Goal: Task Accomplishment & Management: Manage account settings

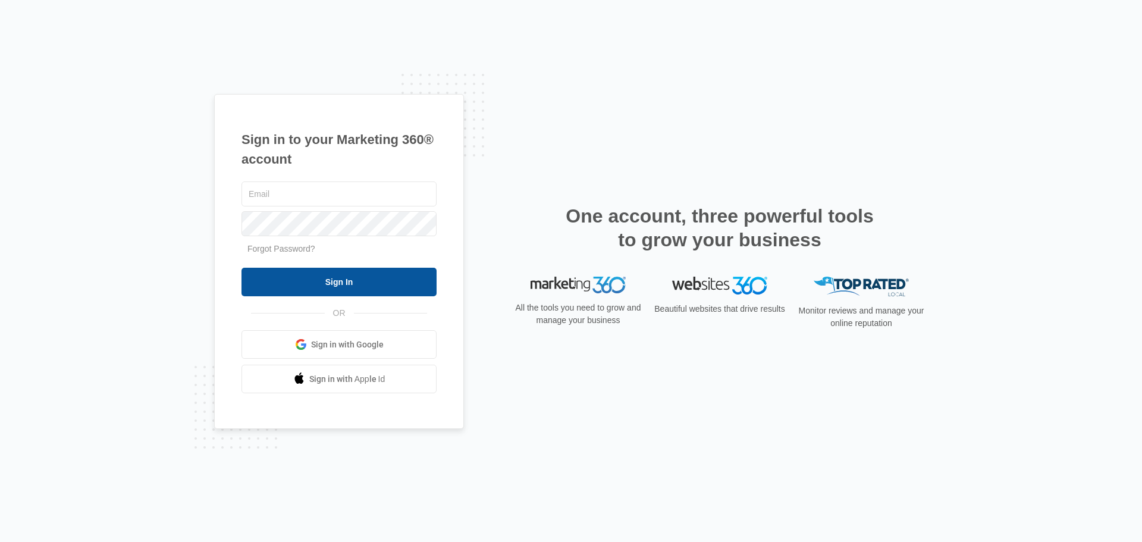
type input "[EMAIL_ADDRESS][DOMAIN_NAME]"
click at [333, 288] on input "Sign In" at bounding box center [339, 282] width 195 height 29
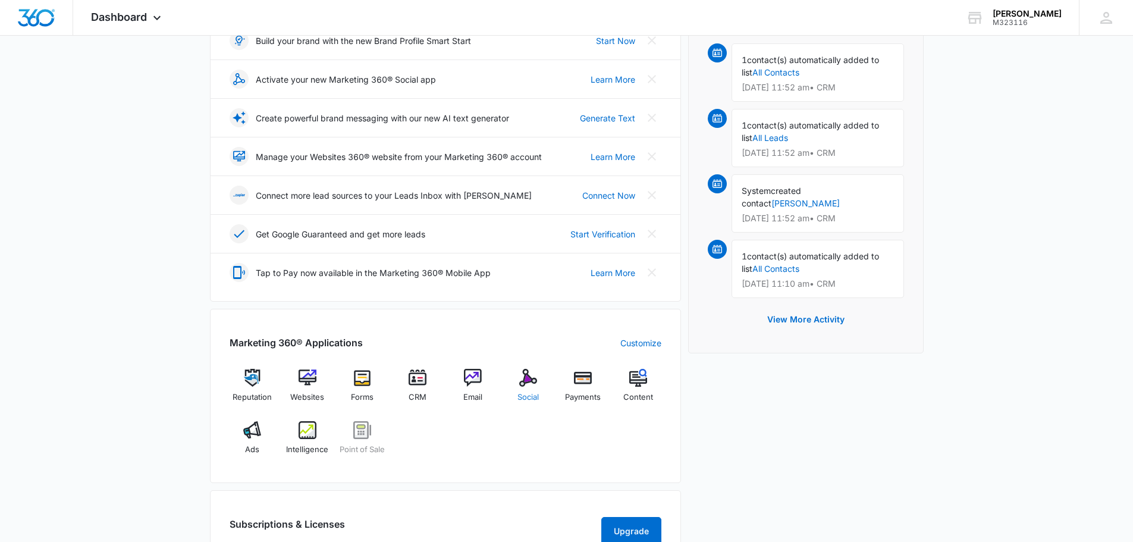
scroll to position [238, 0]
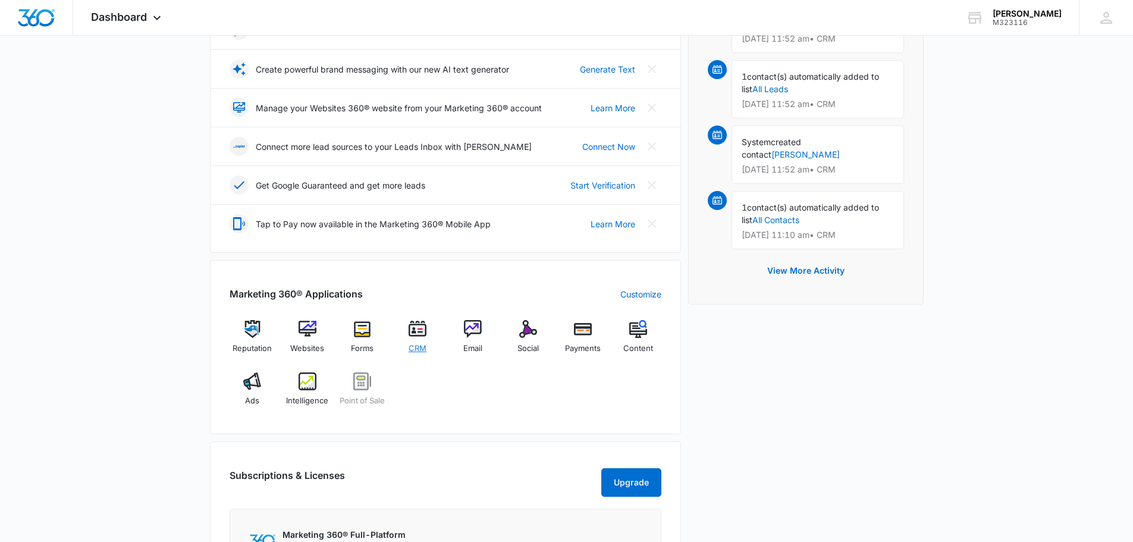
click at [426, 332] on img at bounding box center [418, 329] width 18 height 18
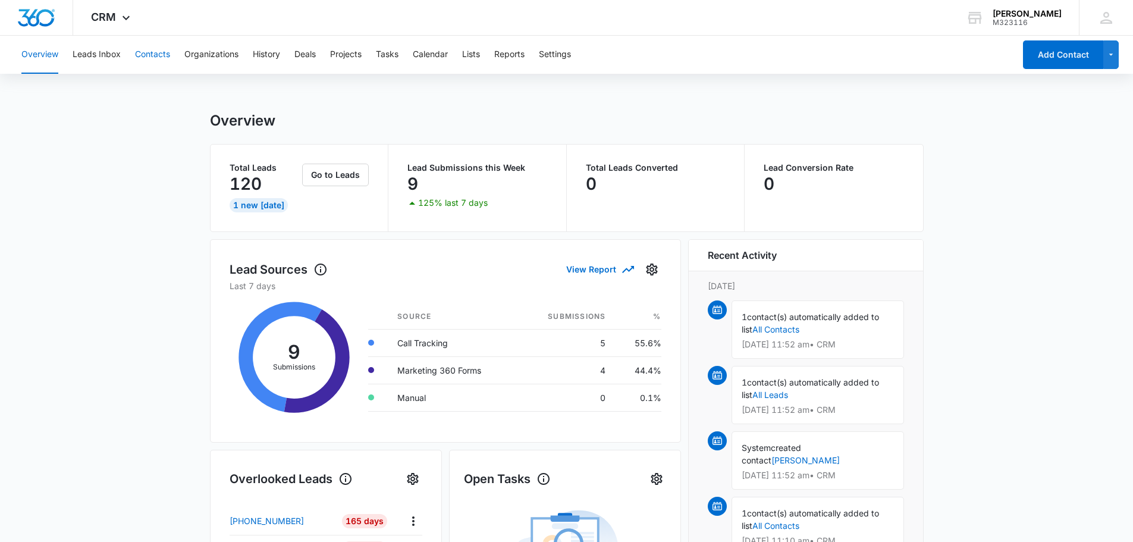
click at [159, 54] on button "Contacts" at bounding box center [152, 55] width 35 height 38
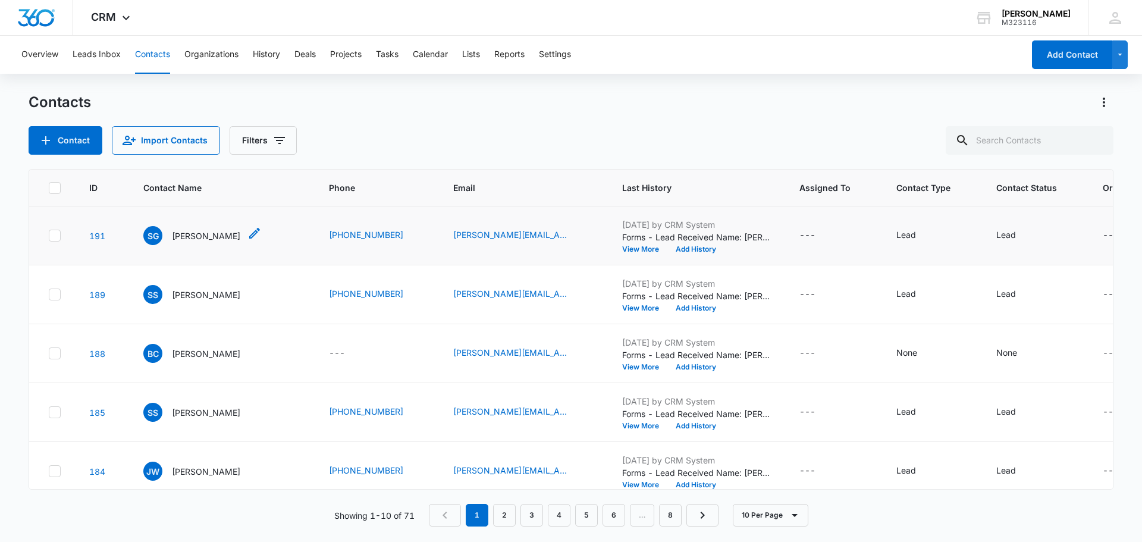
click at [189, 234] on p "[PERSON_NAME]" at bounding box center [206, 236] width 68 height 12
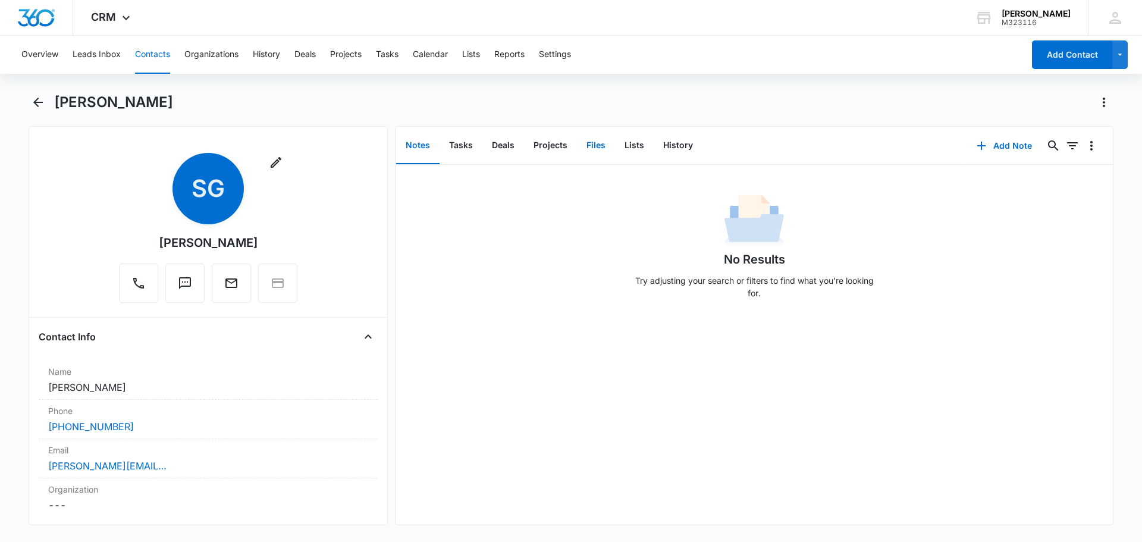
click at [601, 144] on button "Files" at bounding box center [596, 145] width 38 height 37
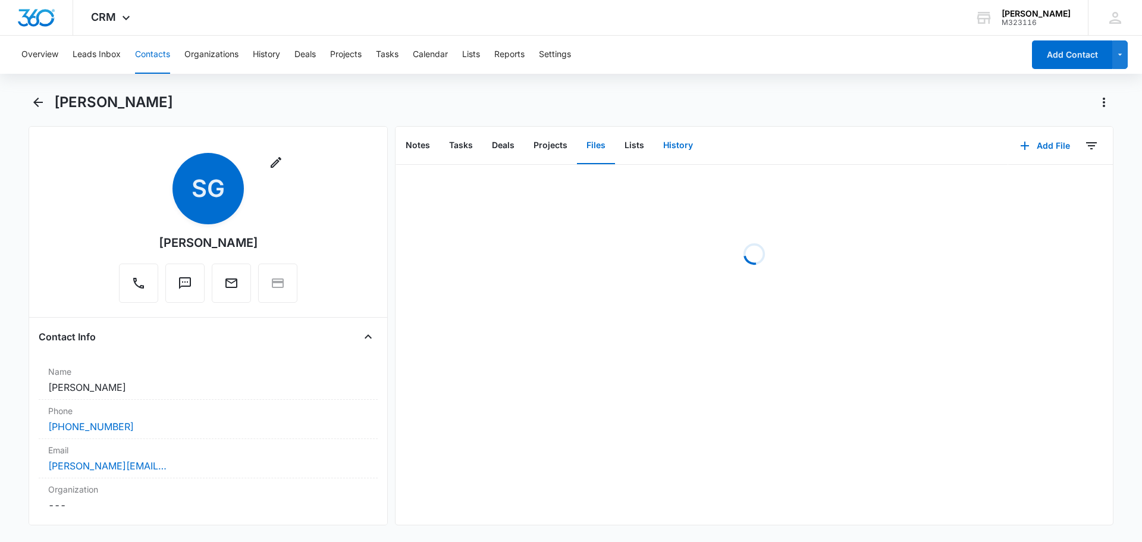
click at [666, 143] on button "History" at bounding box center [678, 145] width 49 height 37
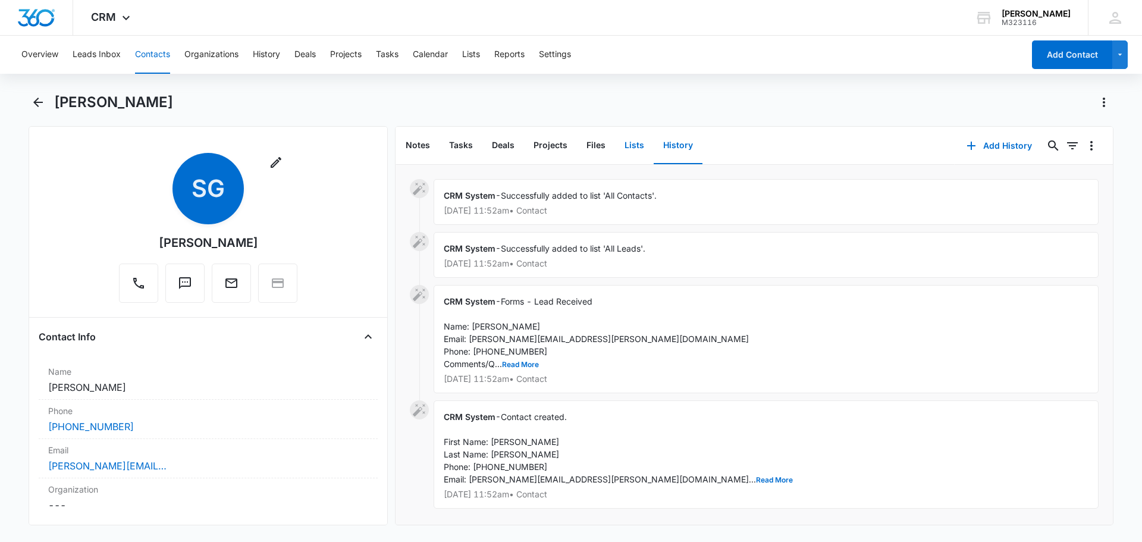
click at [625, 147] on button "Lists" at bounding box center [634, 145] width 39 height 37
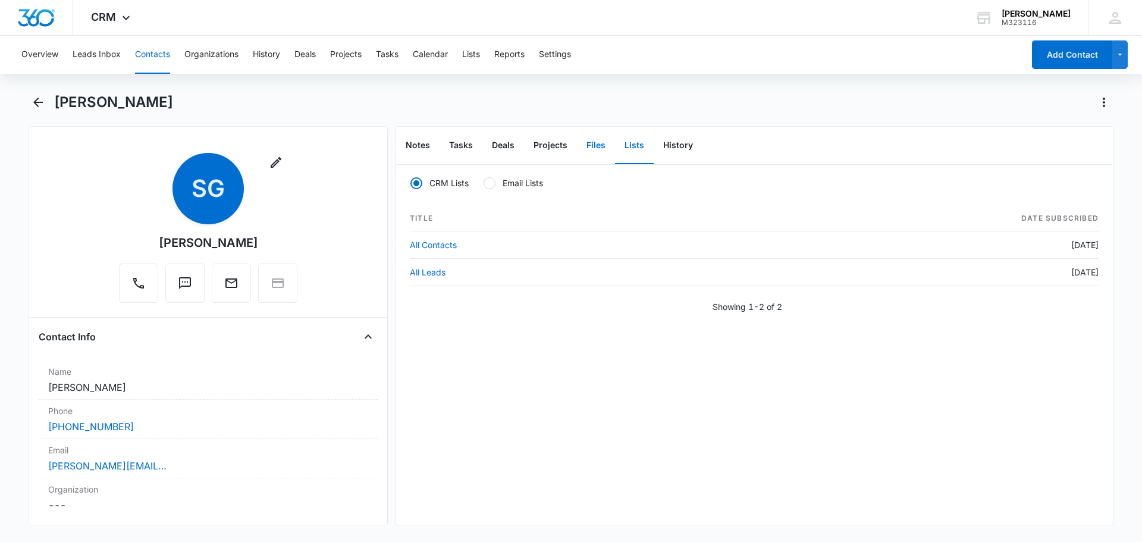
click at [595, 148] on button "Files" at bounding box center [596, 145] width 38 height 37
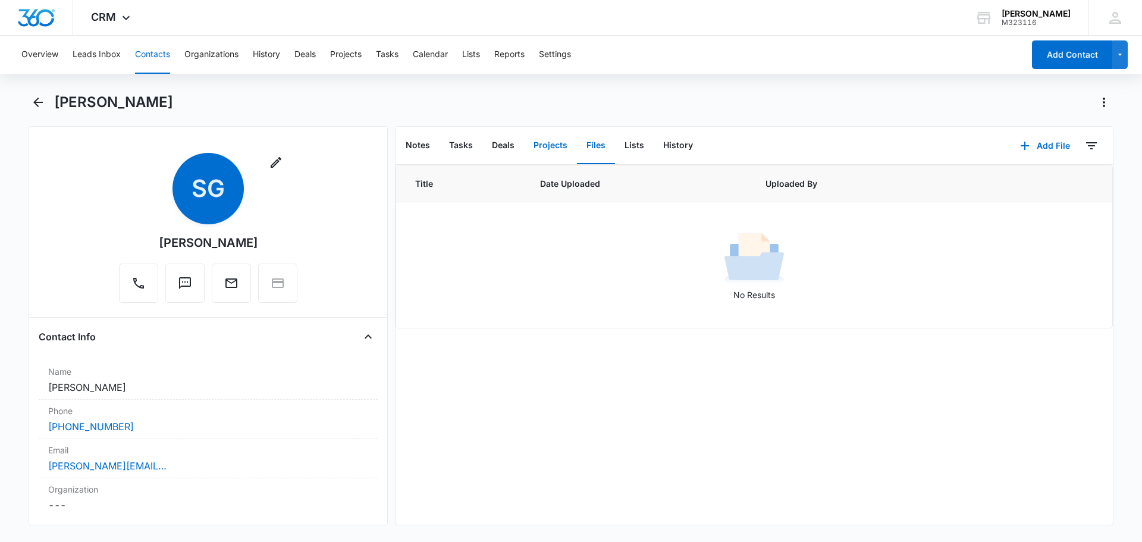
click at [546, 144] on button "Projects" at bounding box center [550, 145] width 53 height 37
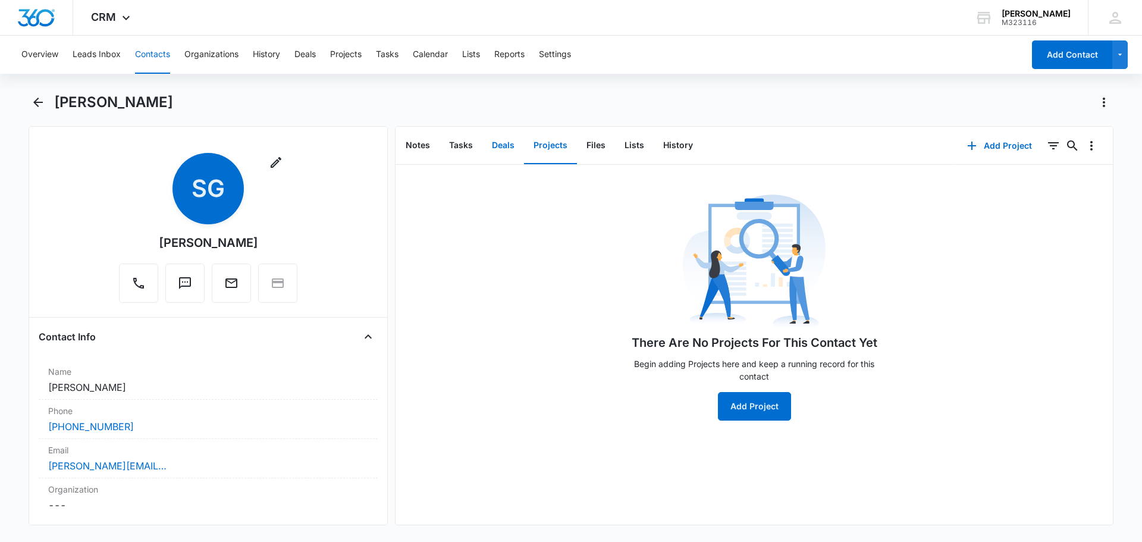
click at [498, 142] on button "Deals" at bounding box center [503, 145] width 42 height 37
click at [458, 143] on button "Tasks" at bounding box center [461, 145] width 43 height 37
click at [419, 147] on button "Notes" at bounding box center [417, 145] width 43 height 37
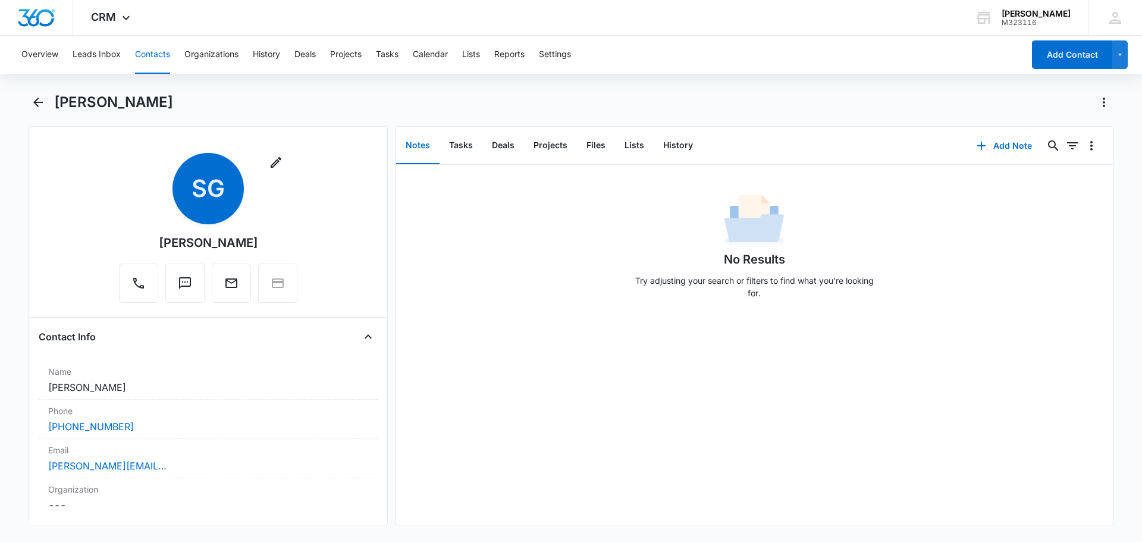
click at [152, 54] on button "Contacts" at bounding box center [152, 55] width 35 height 38
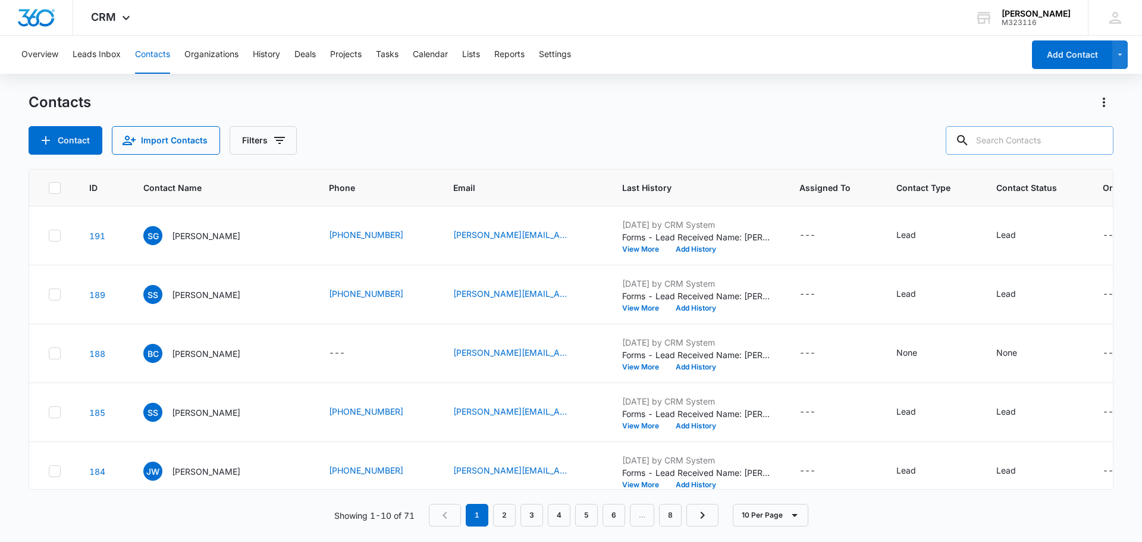
click at [990, 136] on input "text" at bounding box center [1030, 140] width 168 height 29
